Goal: Information Seeking & Learning: Learn about a topic

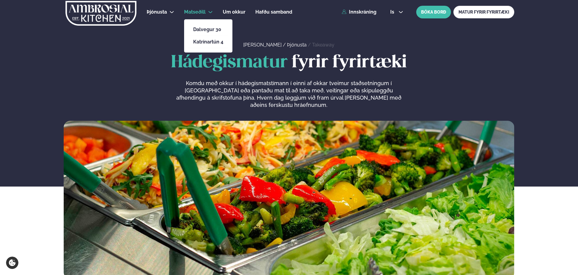
click at [206, 11] on li "Matseðill Dalvegur 30 Katrínartún 4" at bounding box center [198, 12] width 29 height 14
click at [208, 43] on link "Katrínartún 4" at bounding box center [208, 42] width 30 height 5
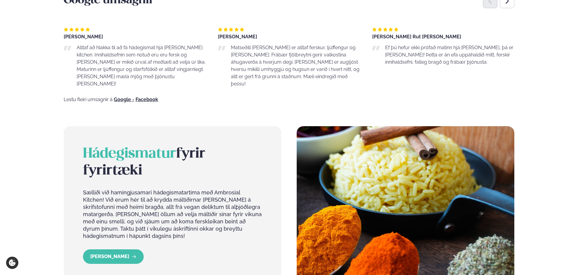
scroll to position [513, 0]
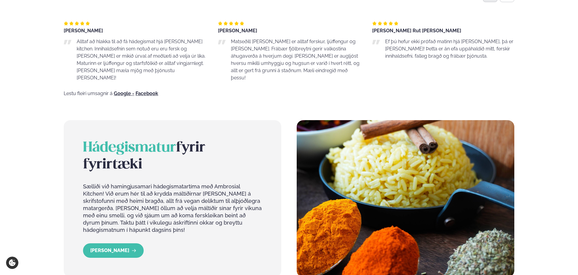
click at [103, 141] on span "Hádegismatur" at bounding box center [129, 147] width 93 height 13
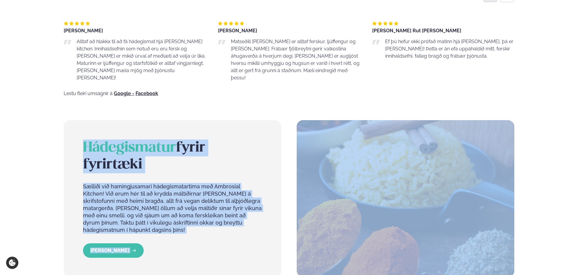
drag, startPoint x: 103, startPoint y: 141, endPoint x: 217, endPoint y: 232, distance: 145.3
click at [217, 232] on div "Hádegismatur fyrir fyrirtæki Sælliði við hamingjusamari hádegismatartíma með Am…" at bounding box center [173, 198] width 218 height 157
click at [217, 243] on div "[PERSON_NAME]" at bounding box center [172, 250] width 179 height 14
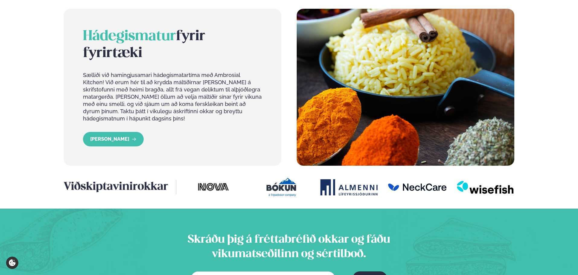
scroll to position [695, 0]
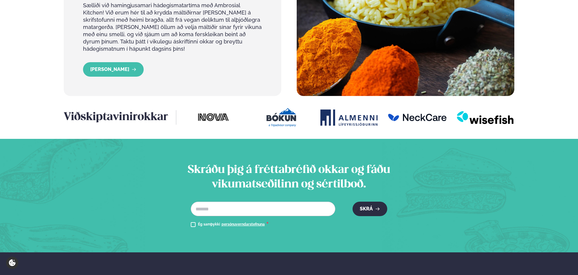
click at [199, 163] on h2 "Skráðu þig á fréttabréfið okkar og fáðu vikumatseðilinn og sértilboð." at bounding box center [289, 177] width 238 height 29
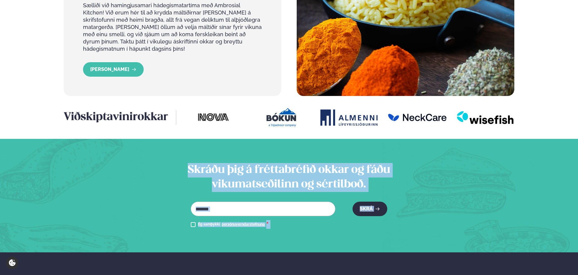
drag, startPoint x: 199, startPoint y: 154, endPoint x: 397, endPoint y: 198, distance: 202.6
click at [397, 198] on div "Skráðu þig á fréttabréfið okkar og fáðu vikumatseðilinn og sértilboð. Netfang *…" at bounding box center [289, 195] width 238 height 65
click at [407, 195] on div "Skráðu þig á fréttabréfið okkar og fáðu vikumatseðilinn og sértilboð. Netfang *…" at bounding box center [289, 195] width 238 height 65
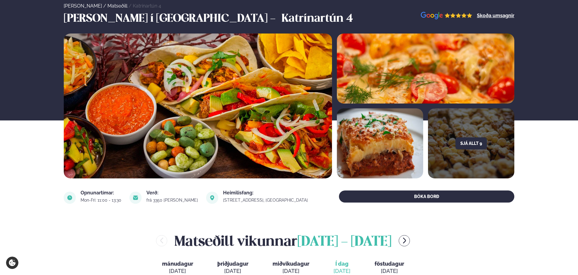
scroll to position [0, 0]
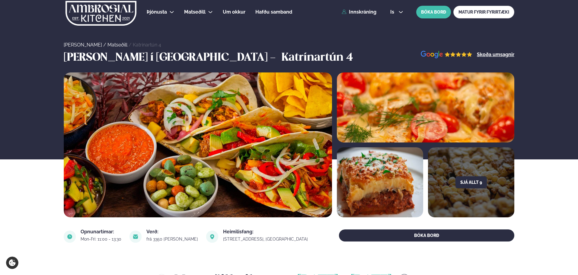
click at [40, 199] on div "Sjá allt 9" at bounding box center [289, 144] width 578 height 145
click at [551, 196] on div "Sjá allt 9" at bounding box center [289, 144] width 578 height 145
click at [51, 5] on div "Þjónusta Hádegismatur fyrir fyrirtæki Fyrirtækja veitingar Einkapartý Matseðill…" at bounding box center [289, 12] width 487 height 24
